Goal: Information Seeking & Learning: Check status

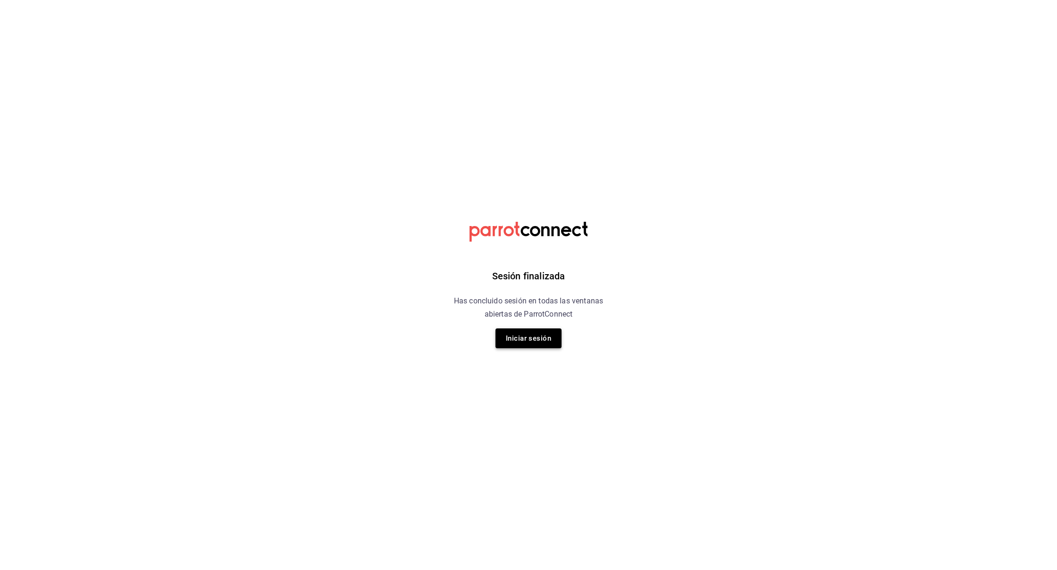
click at [532, 335] on button "Iniciar sesión" at bounding box center [528, 338] width 66 height 20
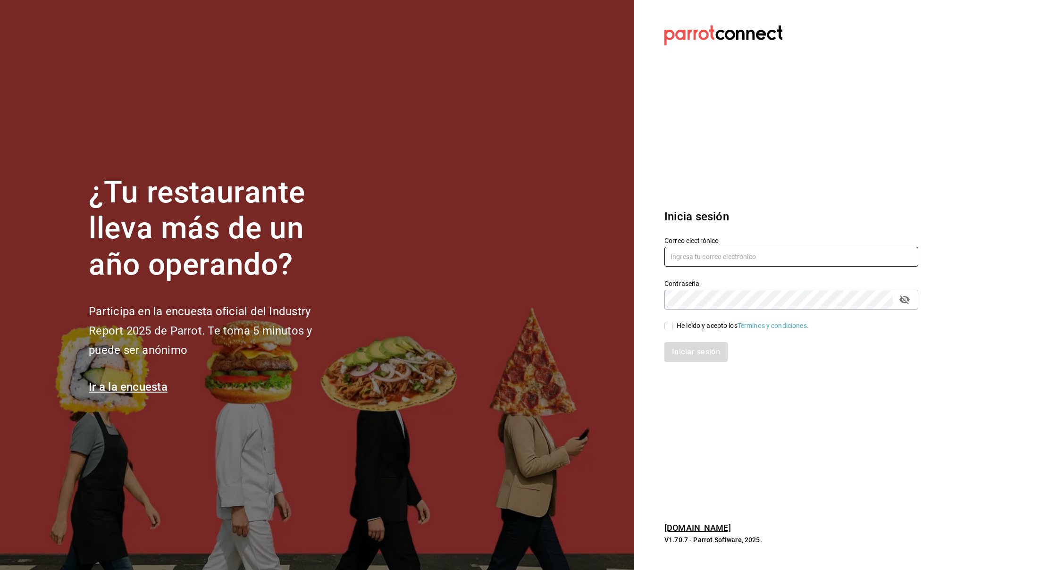
type input "prunuscafe.km@gmail.com"
click at [667, 325] on input "He leído y acepto los Términos y condiciones." at bounding box center [668, 326] width 8 height 8
checkbox input "true"
click at [695, 356] on button "Iniciar sesión" at bounding box center [696, 352] width 64 height 20
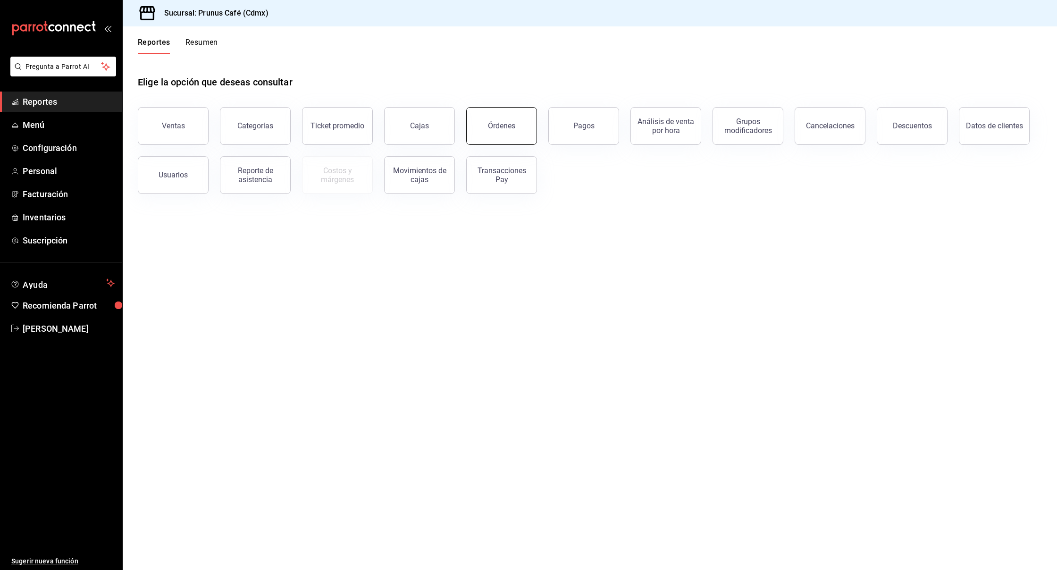
click at [492, 132] on button "Órdenes" at bounding box center [501, 126] width 71 height 38
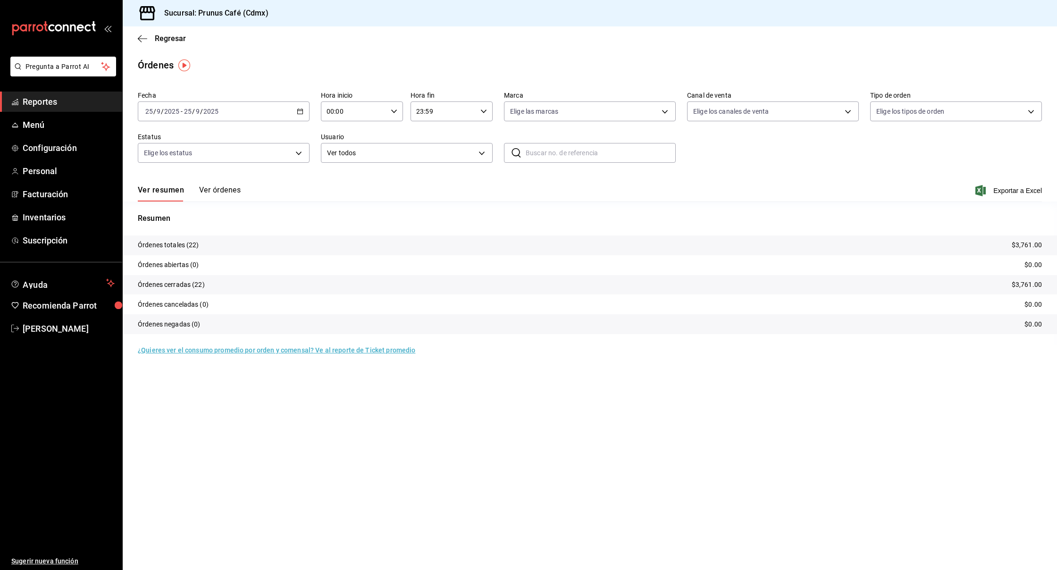
click at [218, 192] on button "Ver órdenes" at bounding box center [220, 193] width 42 height 16
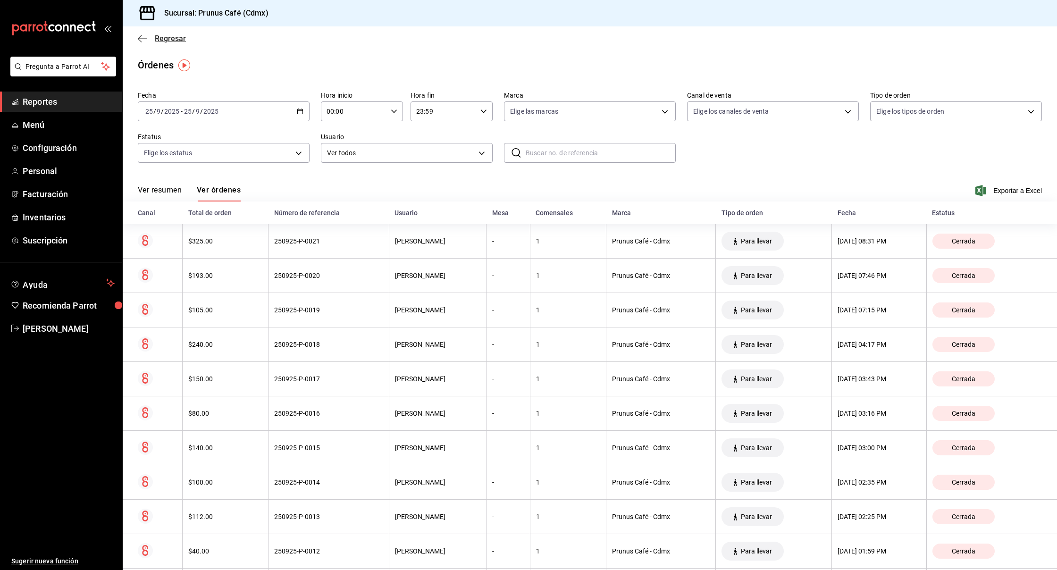
click at [142, 40] on icon "button" at bounding box center [142, 38] width 9 height 8
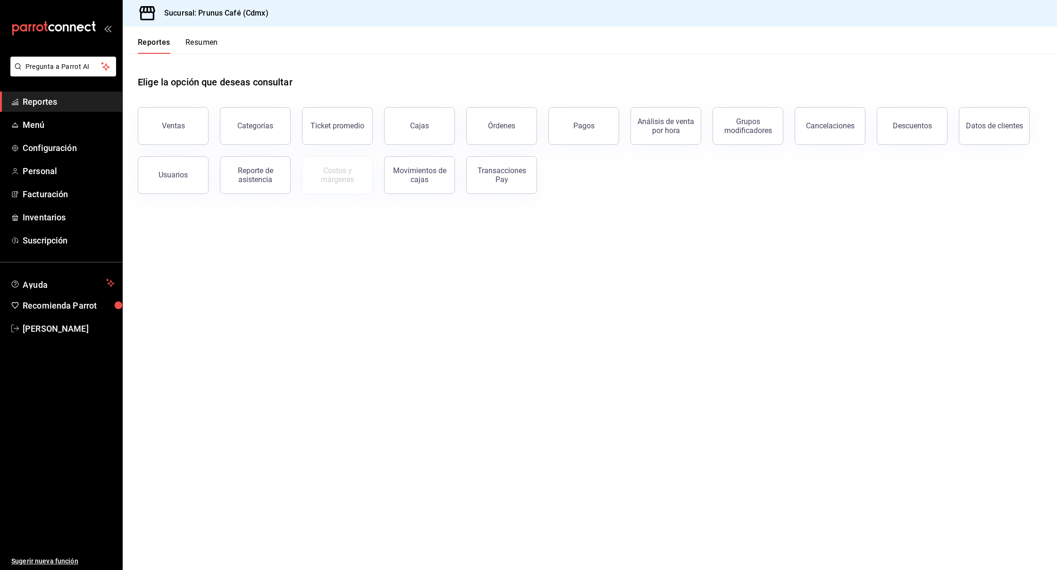
click at [201, 44] on button "Resumen" at bounding box center [201, 46] width 33 height 16
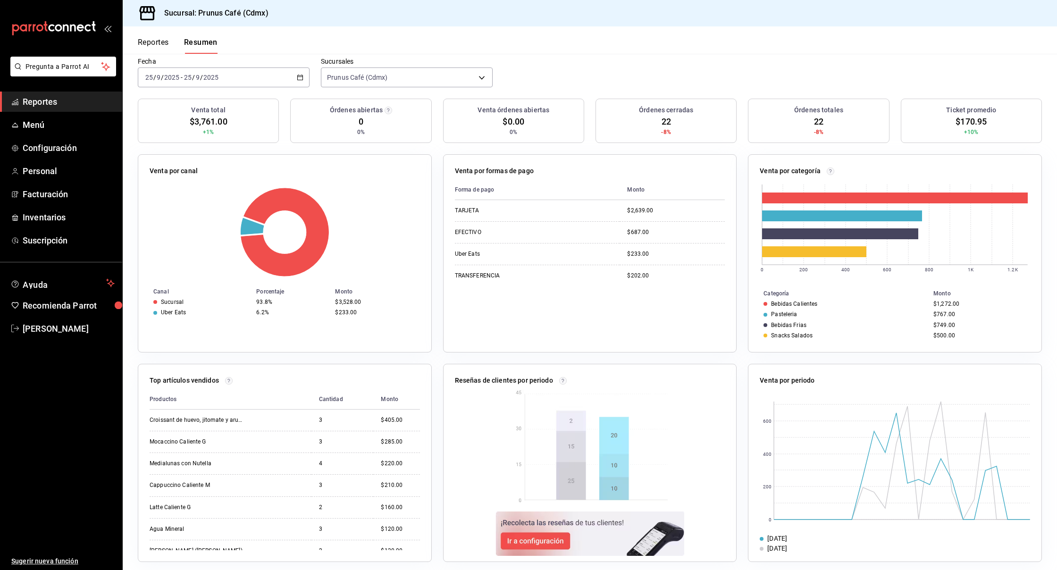
click at [299, 74] on icon "button" at bounding box center [300, 77] width 7 height 7
click at [170, 207] on span "Rango de fechas" at bounding box center [182, 212] width 73 height 10
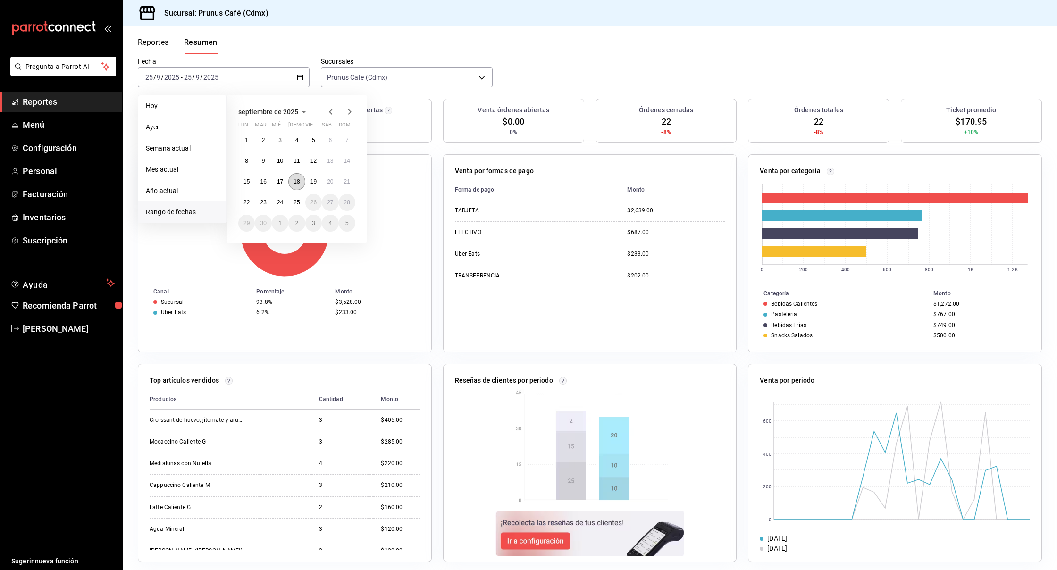
click at [299, 178] on abbr "18" at bounding box center [296, 181] width 6 height 7
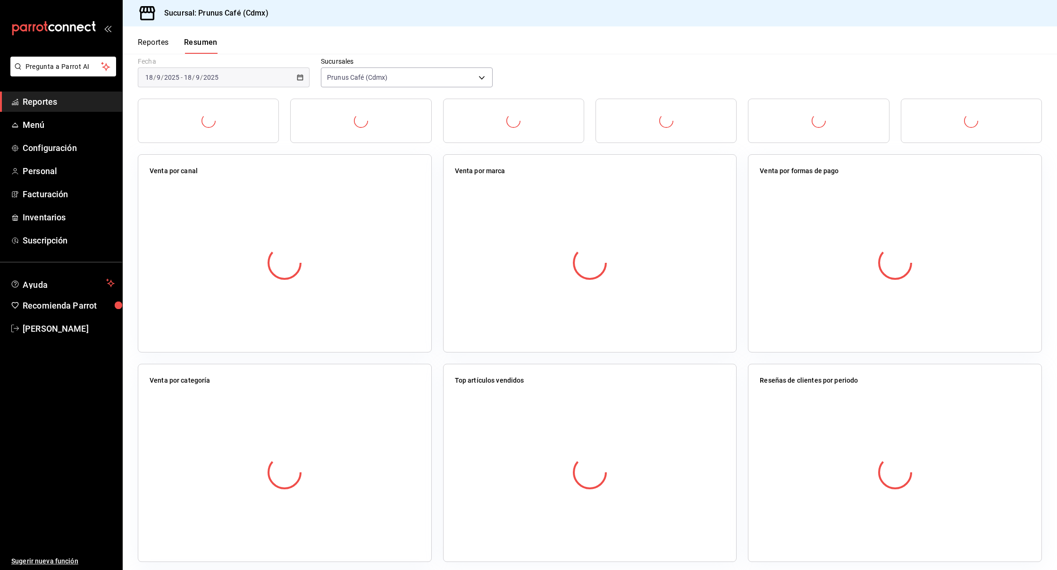
scroll to position [74, 0]
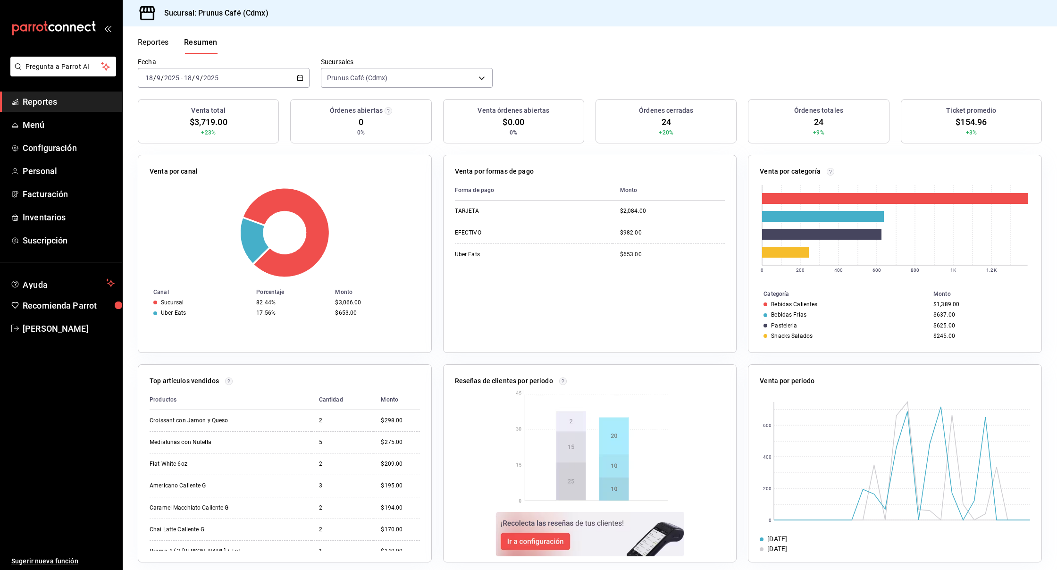
click at [296, 68] on div "[DATE] [DATE] - [DATE] [DATE]" at bounding box center [224, 78] width 172 height 20
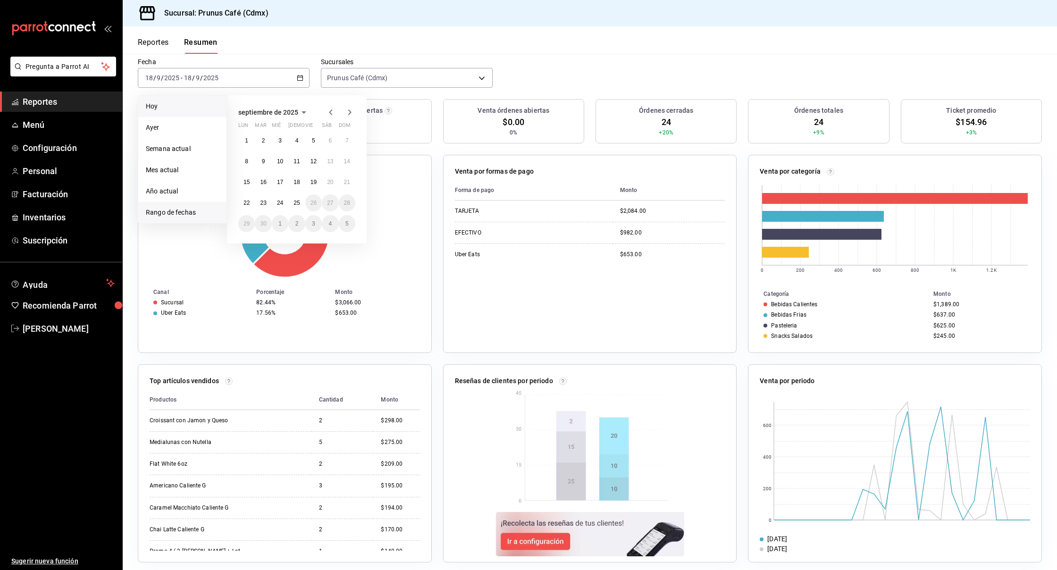
click at [184, 102] on span "Hoy" at bounding box center [182, 106] width 73 height 10
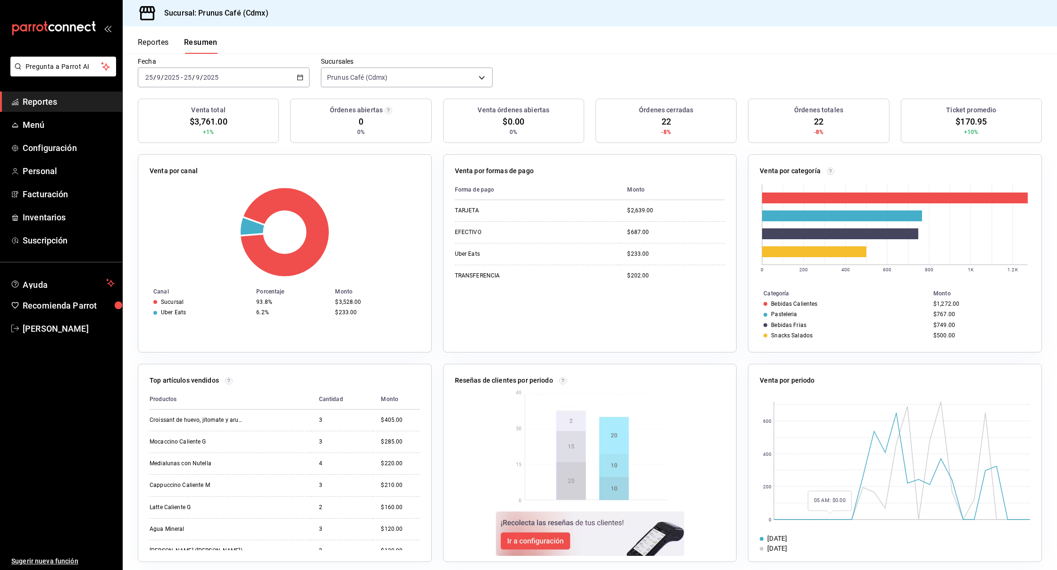
scroll to position [70, 0]
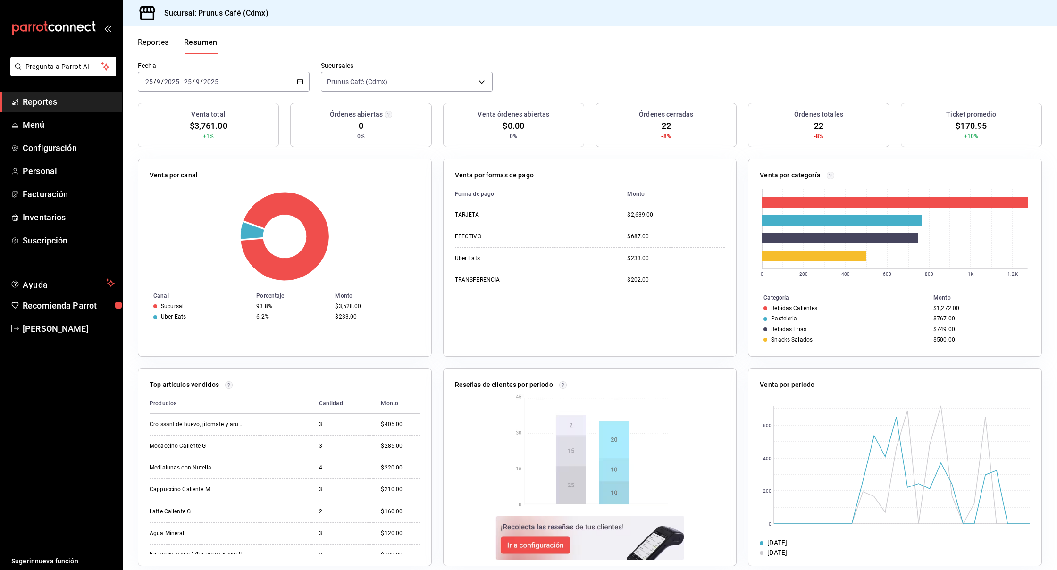
click at [150, 39] on button "Reportes" at bounding box center [153, 46] width 31 height 16
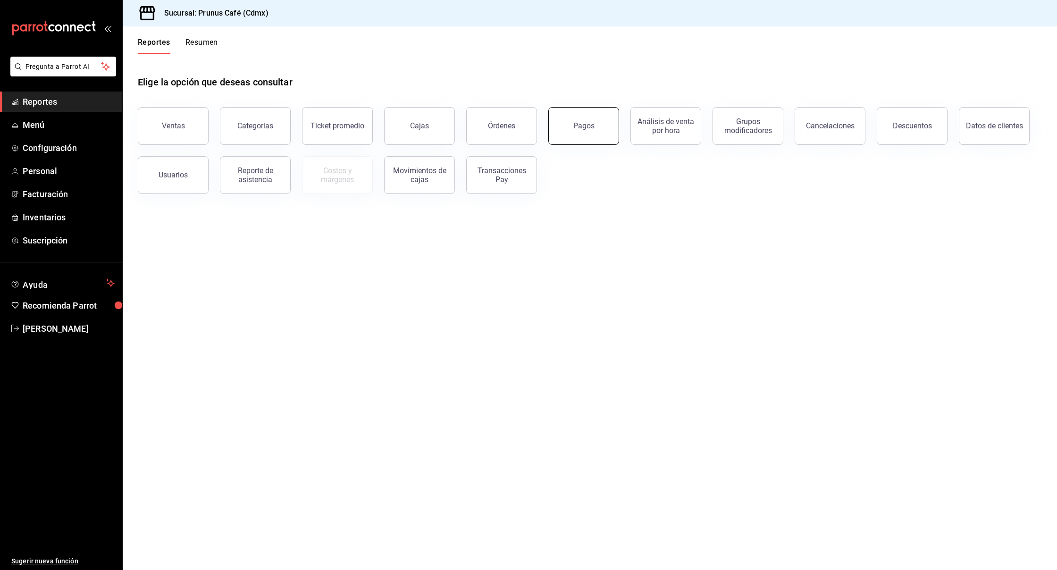
click at [559, 129] on button "Pagos" at bounding box center [583, 126] width 71 height 38
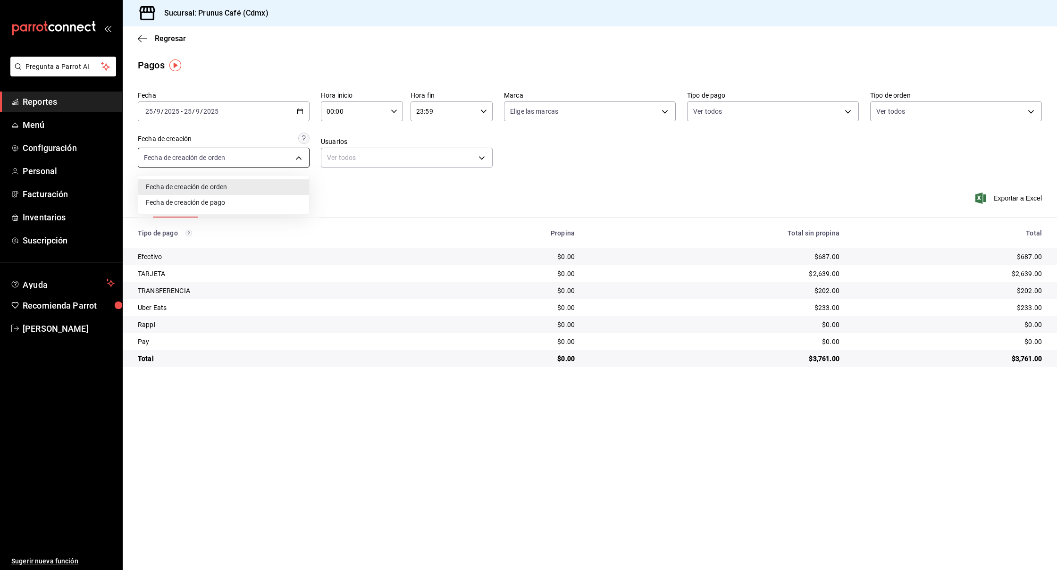
click at [260, 166] on body "Pregunta a Parrot AI Reportes Menú Configuración Personal Facturación Inventari…" at bounding box center [528, 285] width 1057 height 570
click at [347, 159] on div at bounding box center [528, 285] width 1057 height 570
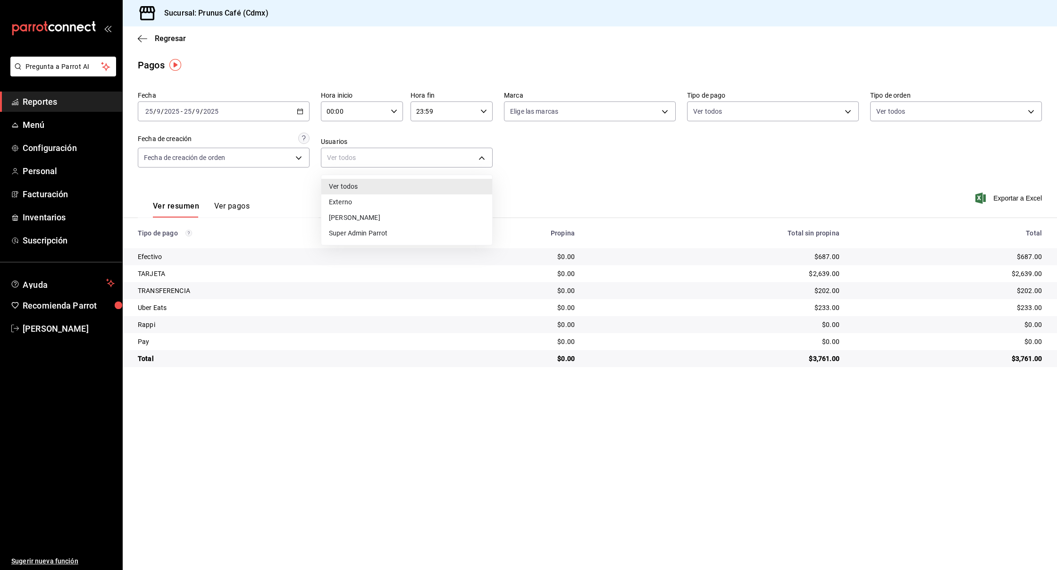
click at [347, 159] on body "Pregunta a Parrot AI Reportes Menú Configuración Personal Facturación Inventari…" at bounding box center [528, 285] width 1057 height 570
drag, startPoint x: 412, startPoint y: 160, endPoint x: 560, endPoint y: 129, distance: 150.9
click at [412, 160] on div at bounding box center [528, 285] width 1057 height 570
click at [643, 102] on body "Pregunta a Parrot AI Reportes Menú Configuración Personal Facturación Inventari…" at bounding box center [528, 285] width 1057 height 570
click at [738, 100] on div at bounding box center [528, 285] width 1057 height 570
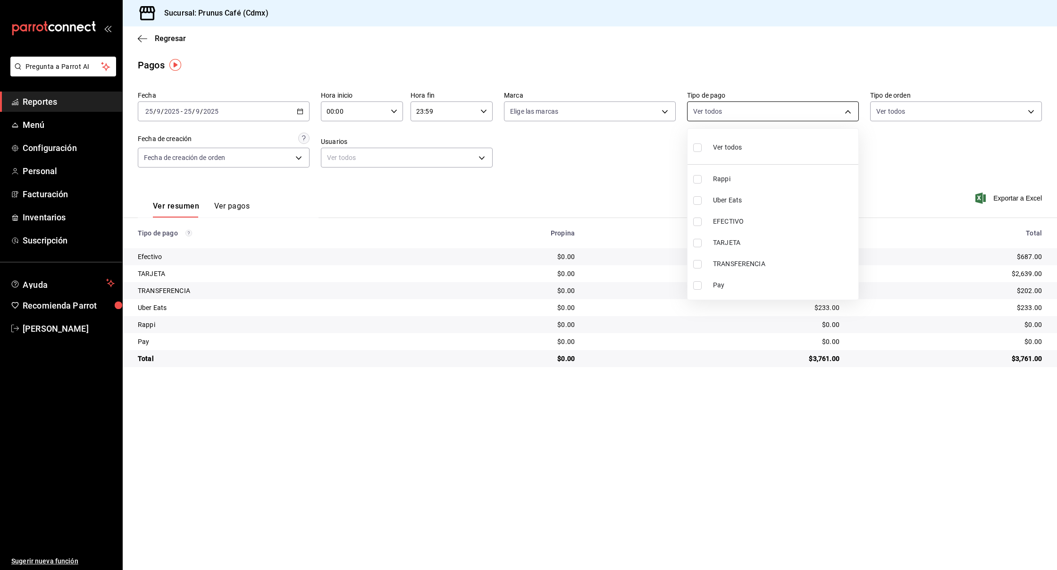
click at [738, 109] on body "Pregunta a Parrot AI Reportes Menú Configuración Personal Facturación Inventari…" at bounding box center [528, 285] width 1057 height 570
click at [698, 223] on input "checkbox" at bounding box center [697, 222] width 8 height 8
checkbox input "true"
type input "e3d99c92-24a5-490e-9822-5b5028b1f3a3"
click at [881, 188] on div at bounding box center [528, 285] width 1057 height 570
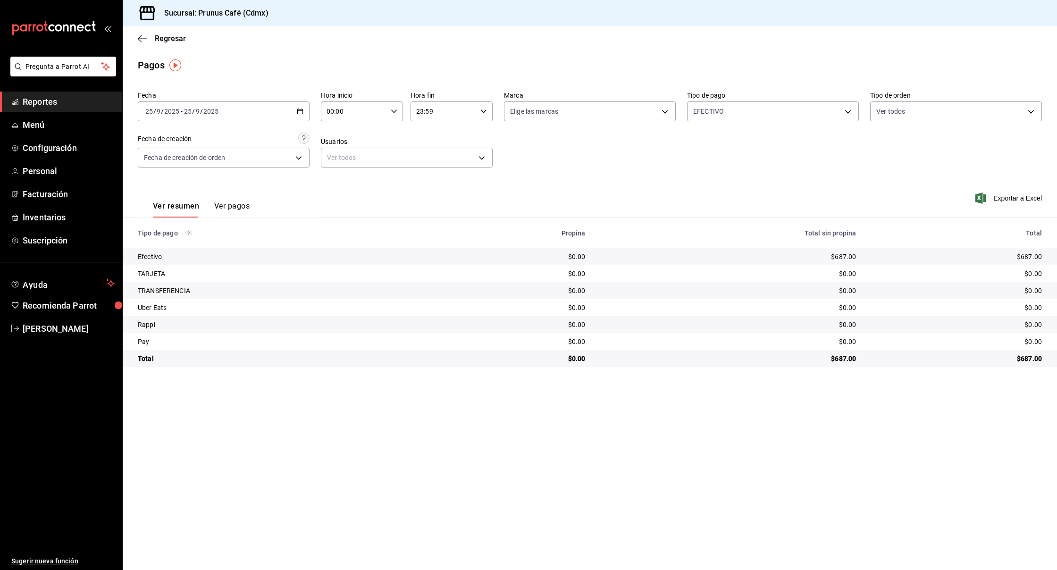
scroll to position [0, 0]
click at [243, 207] on button "Ver pagos" at bounding box center [231, 209] width 35 height 16
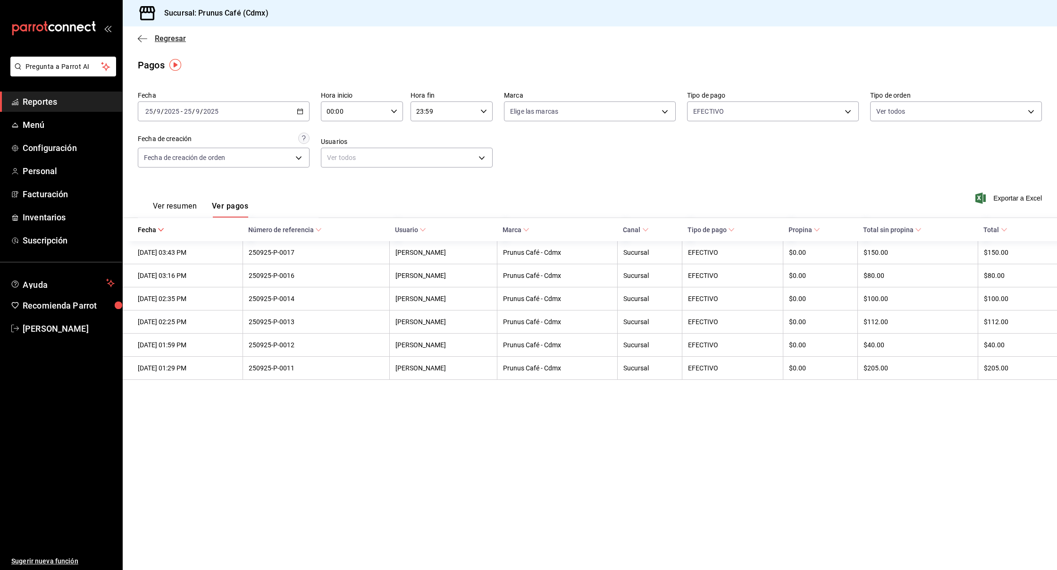
click at [140, 37] on icon "button" at bounding box center [142, 38] width 9 height 8
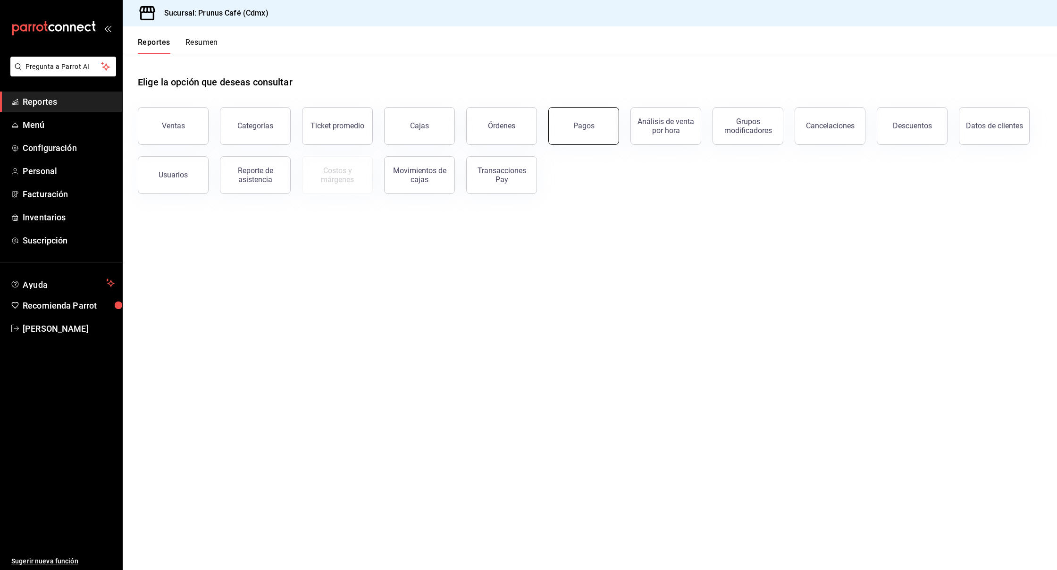
click at [592, 130] on button "Pagos" at bounding box center [583, 126] width 71 height 38
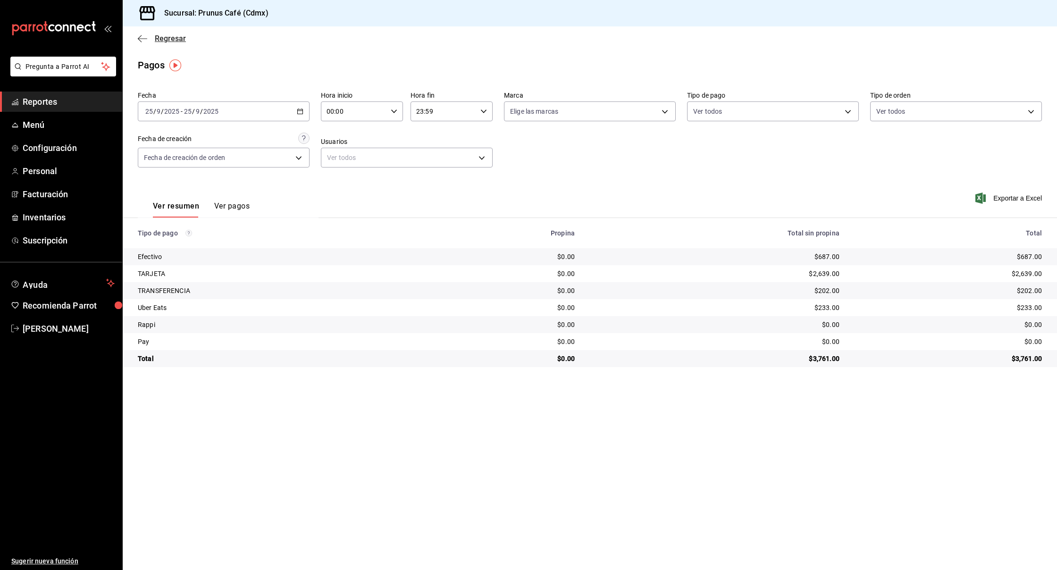
click at [140, 34] on icon "button" at bounding box center [142, 38] width 9 height 8
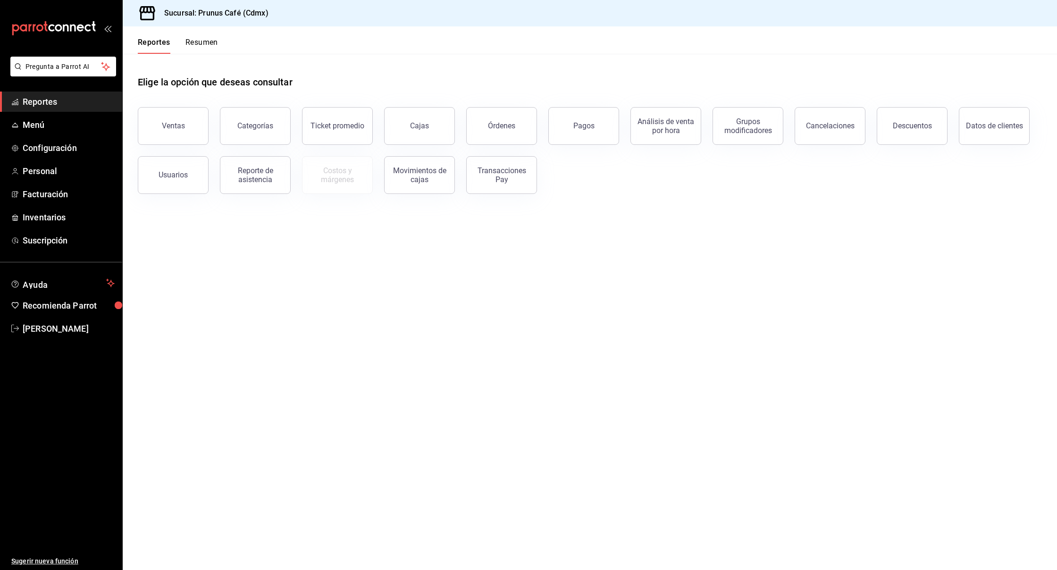
click at [206, 42] on button "Resumen" at bounding box center [201, 46] width 33 height 16
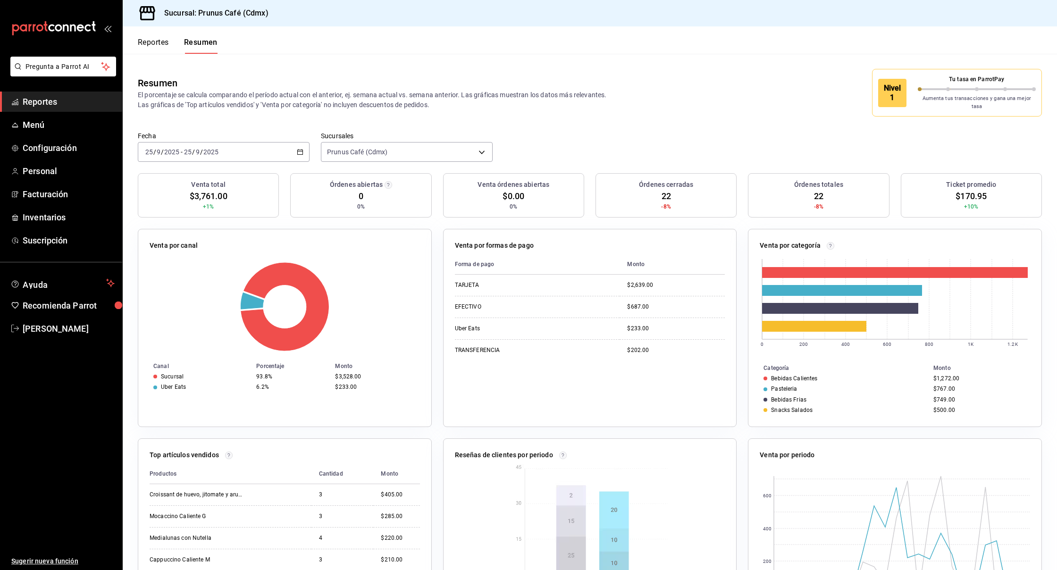
click at [264, 142] on div "[DATE] [DATE] - [DATE] [DATE]" at bounding box center [224, 152] width 172 height 20
click at [198, 197] on span "Ayer" at bounding box center [182, 202] width 73 height 10
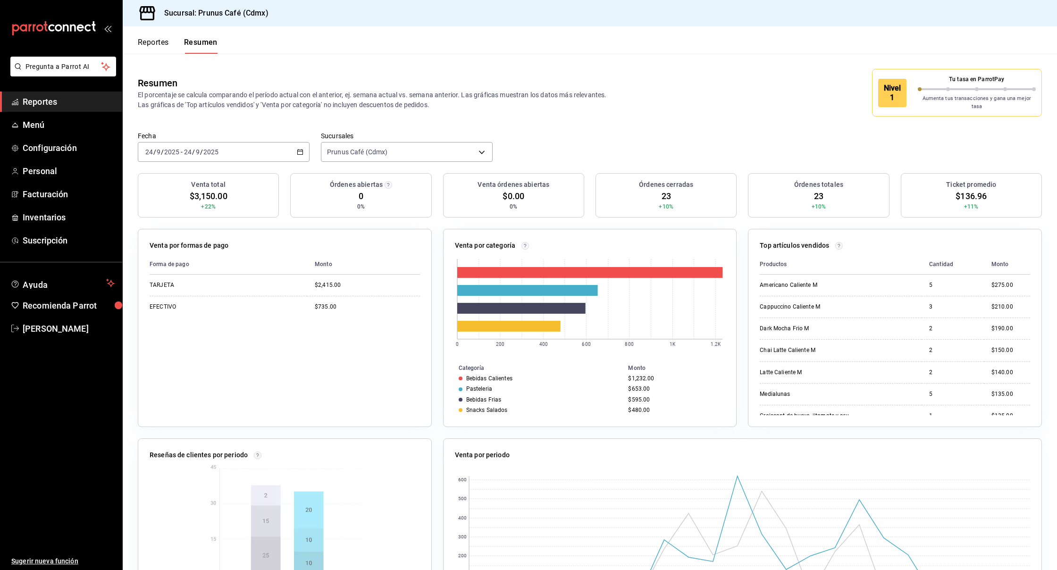
click at [255, 148] on div "[DATE] [DATE] - [DATE] [DATE]" at bounding box center [224, 152] width 172 height 20
click at [197, 220] on span "Semana actual" at bounding box center [182, 223] width 73 height 10
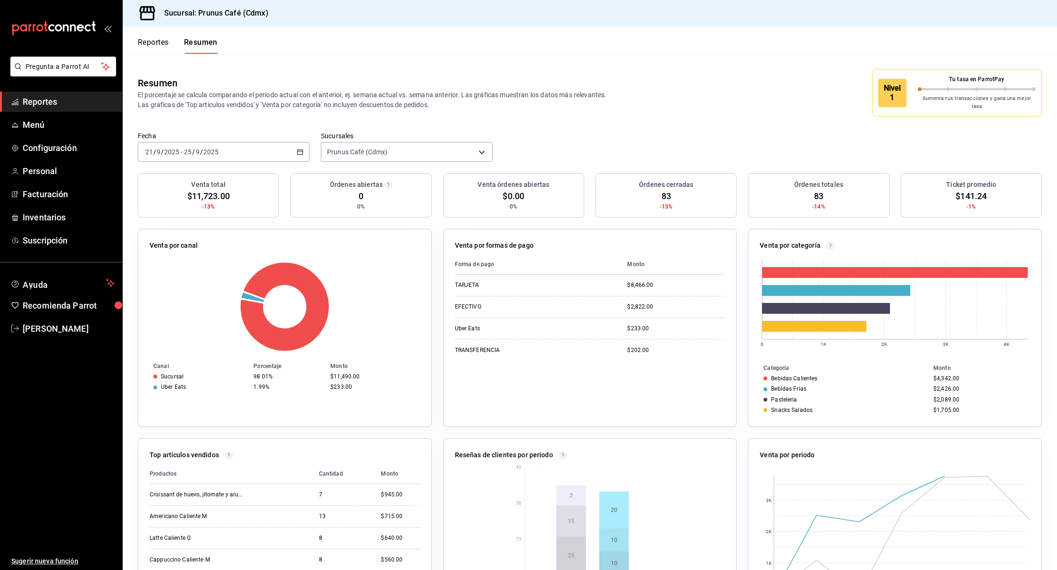
click at [266, 145] on div "[DATE] [DATE] - [DATE] [DATE]" at bounding box center [224, 152] width 172 height 20
click at [220, 241] on li "Mes actual" at bounding box center [182, 244] width 88 height 21
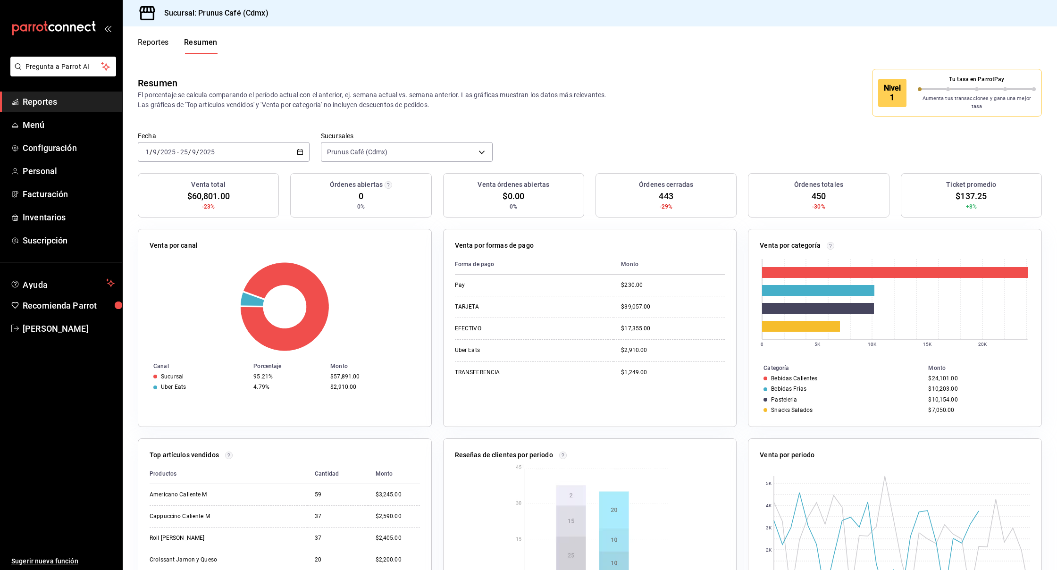
click at [267, 142] on div "[DATE] [DATE] - [DATE] [DATE]" at bounding box center [224, 152] width 172 height 20
click at [224, 170] on li "Hoy" at bounding box center [182, 180] width 88 height 21
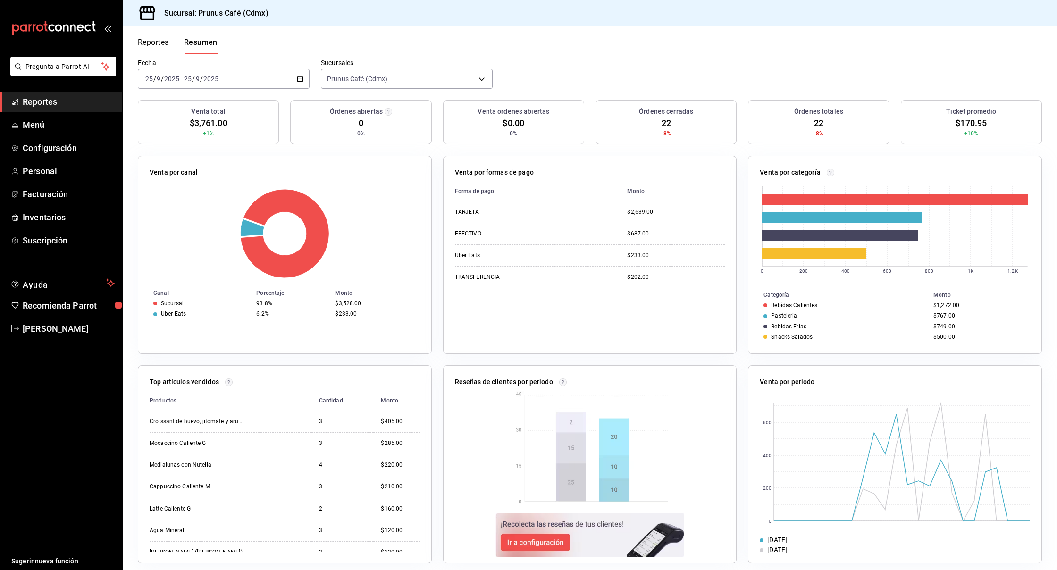
scroll to position [71, 0]
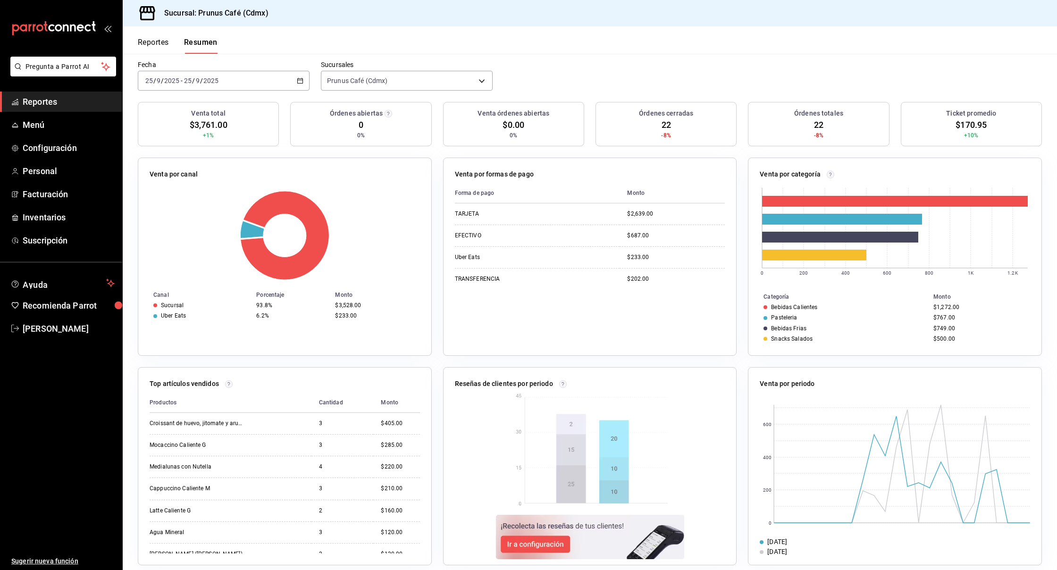
click at [279, 75] on div "[DATE] [DATE] - [DATE] [DATE]" at bounding box center [224, 81] width 172 height 20
click at [153, 44] on button "Reportes" at bounding box center [153, 46] width 31 height 16
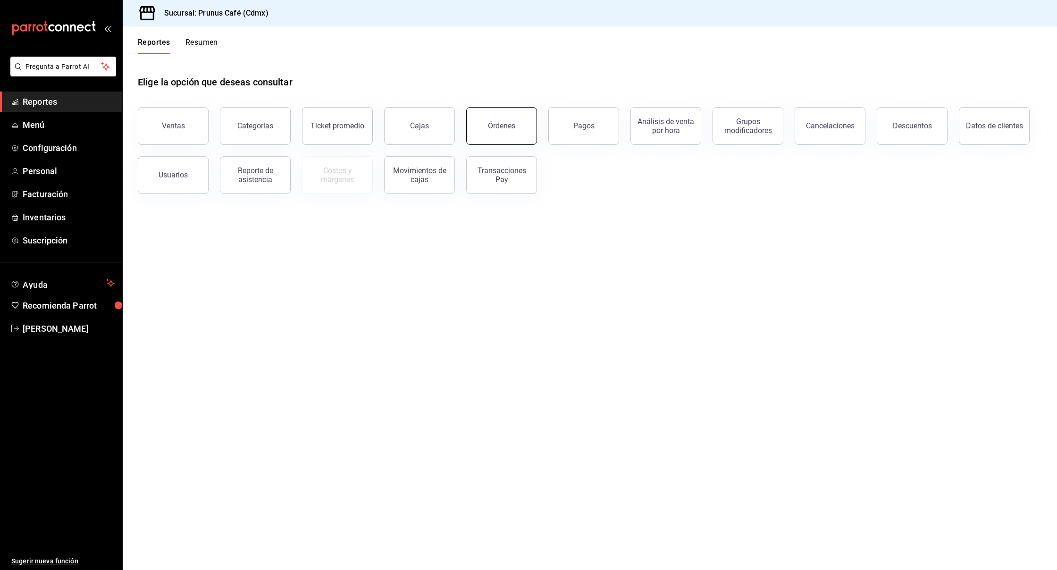
click at [471, 139] on button "Órdenes" at bounding box center [501, 126] width 71 height 38
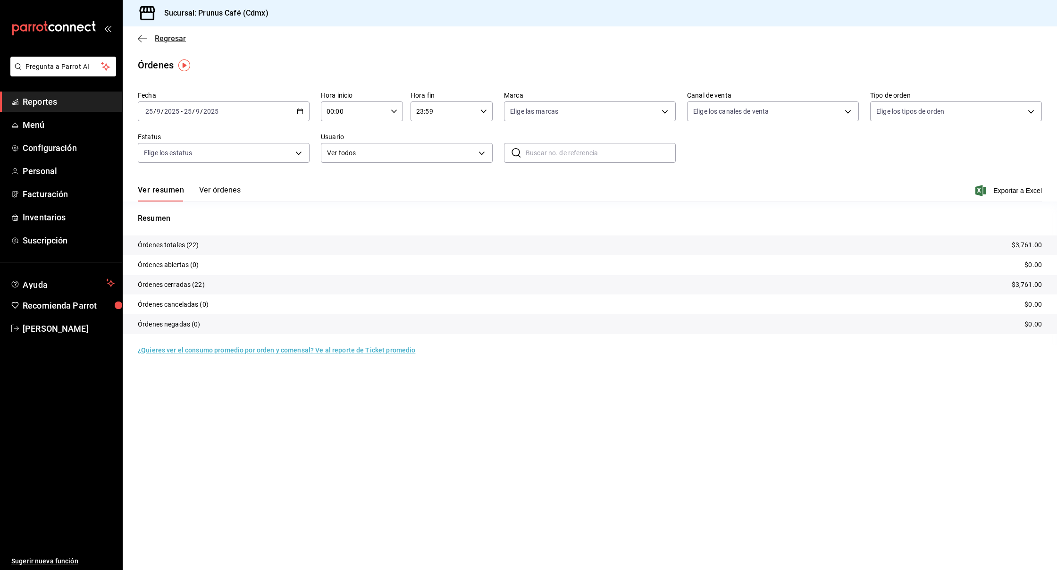
click at [141, 35] on icon "button" at bounding box center [140, 38] width 4 height 7
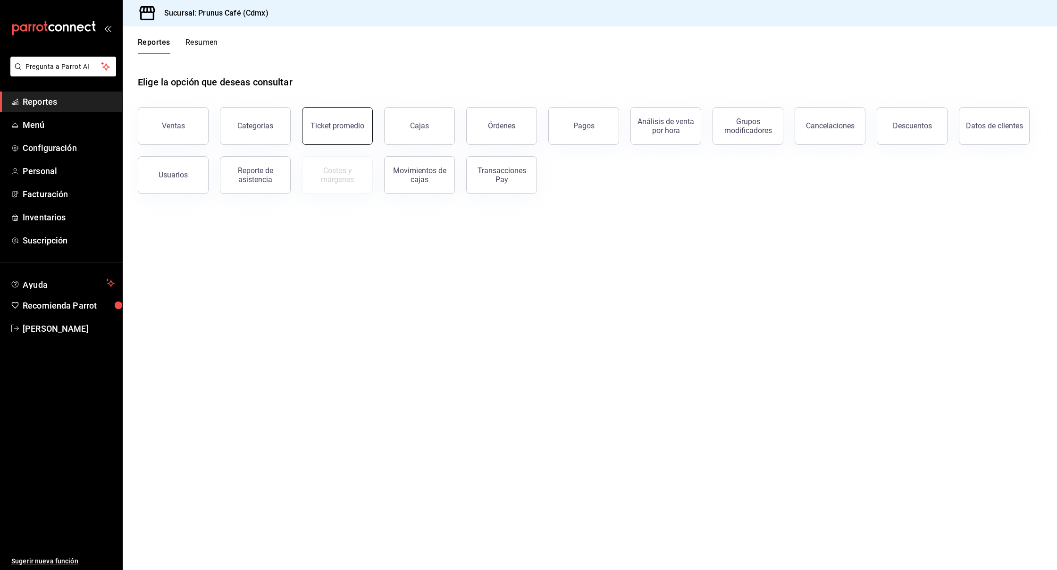
click at [351, 133] on button "Ticket promedio" at bounding box center [337, 126] width 71 height 38
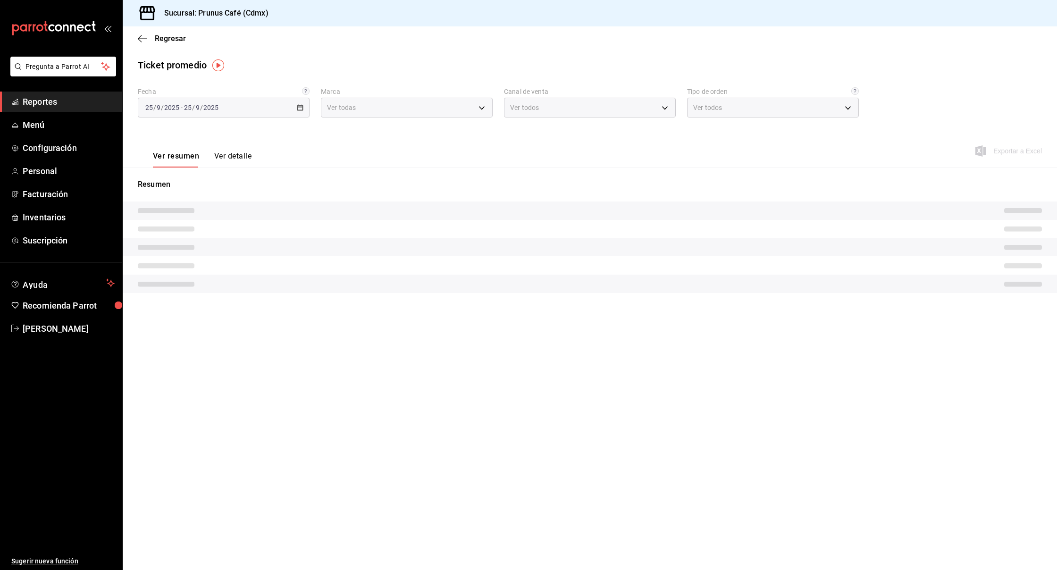
type input "63e64631-4459-4835-8979-3e82d6f96fc5"
type input "PARROT,UBER_EATS,RAPPI,DIDI_FOOD,ONLINE"
type input "6654fd49-bbaf-4aee-a8e3-10a76d32fb3f,62aee2bb-9209-498e-92c1-d5b69abad1c1,f7b1a…"
click at [143, 37] on icon "button" at bounding box center [142, 38] width 9 height 8
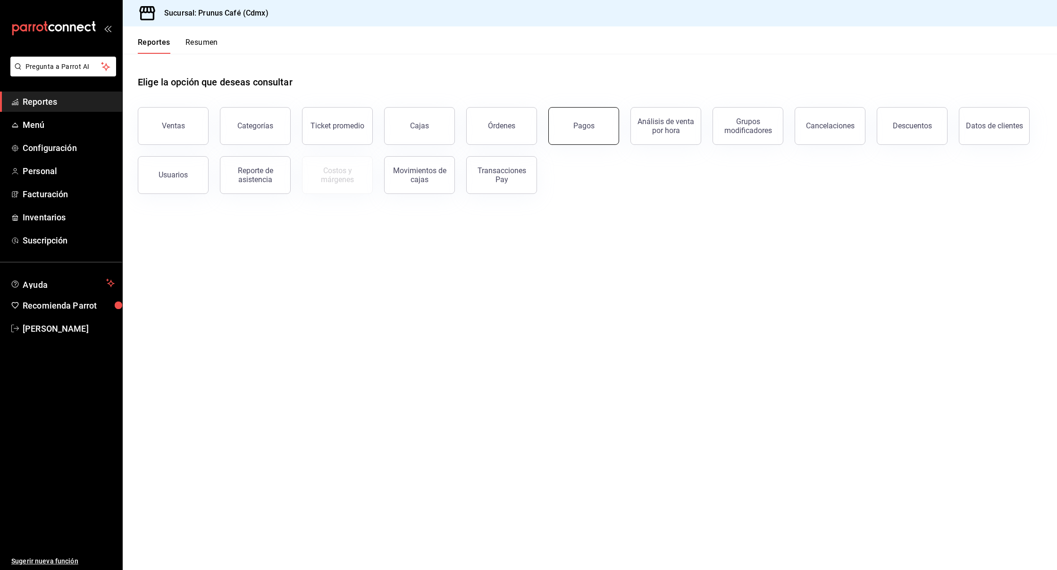
click at [583, 129] on div "Pagos" at bounding box center [583, 125] width 21 height 9
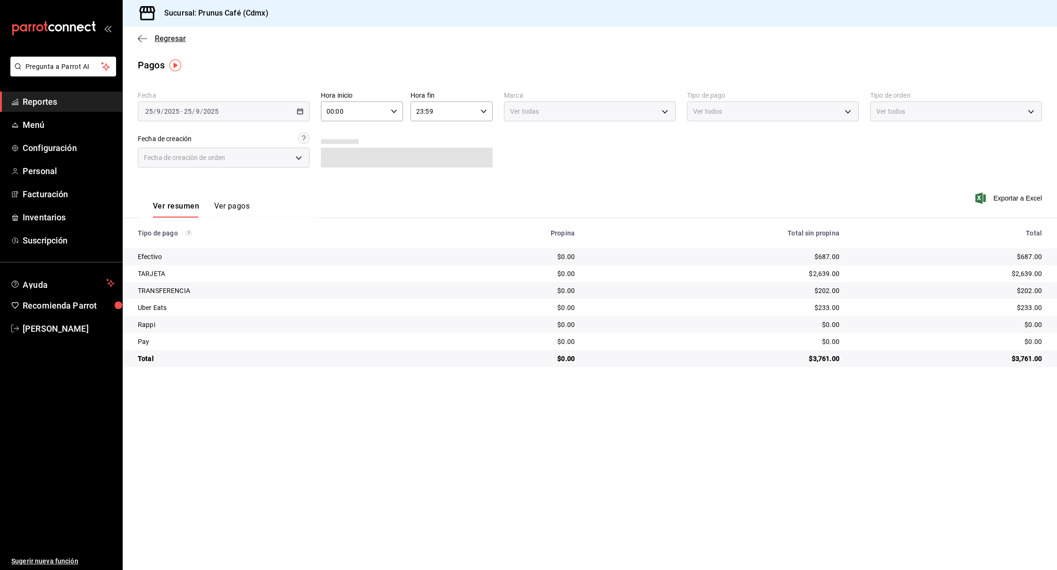
click at [141, 38] on icon "button" at bounding box center [142, 38] width 9 height 0
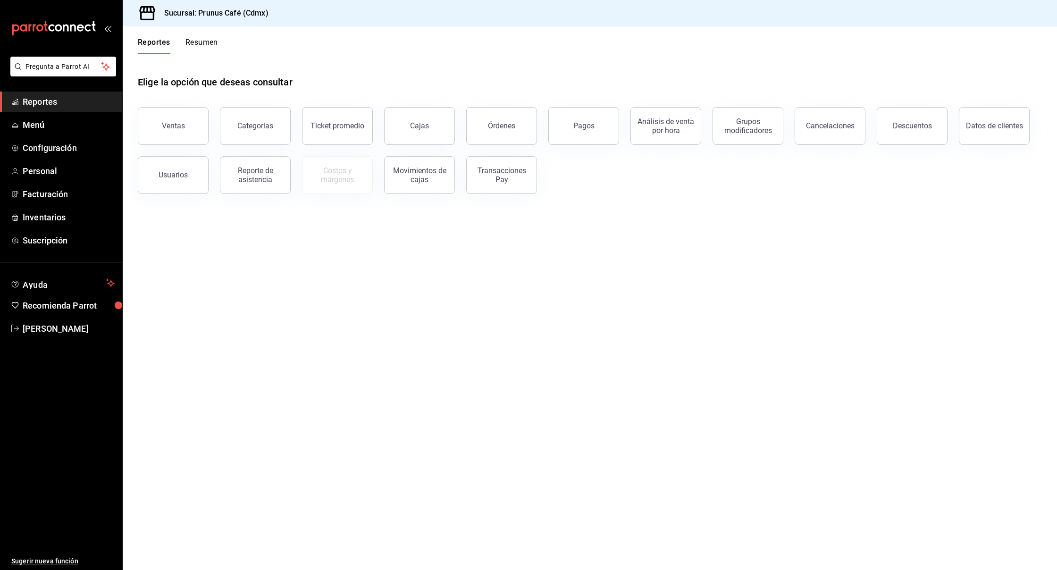
click at [207, 43] on button "Resumen" at bounding box center [201, 46] width 33 height 16
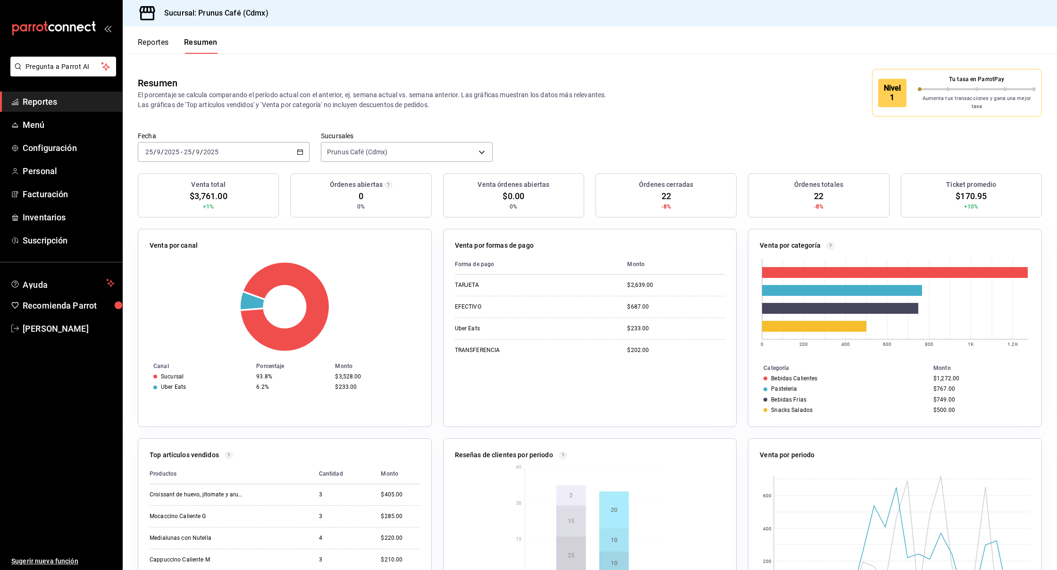
click at [266, 142] on div "[DATE] [DATE] - [DATE] [DATE]" at bounding box center [224, 152] width 172 height 20
click at [191, 218] on span "Semana actual" at bounding box center [182, 223] width 73 height 10
